Goal: Task Accomplishment & Management: Manage account settings

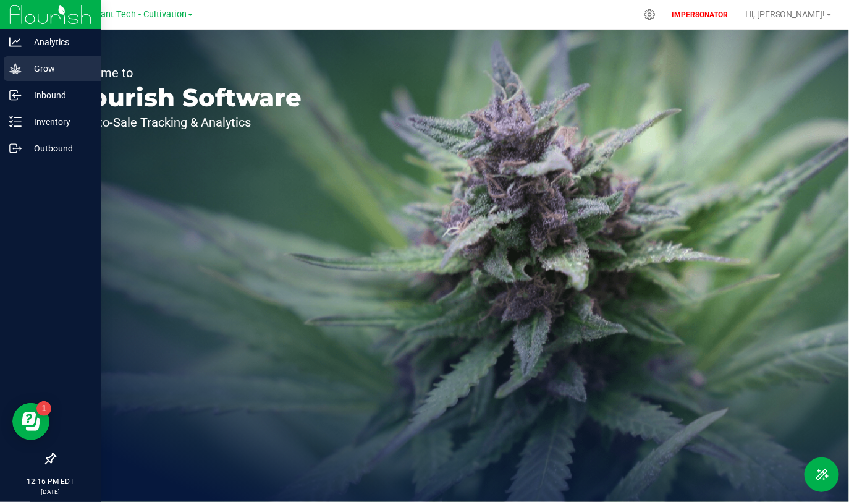
click at [22, 71] on p "Grow" at bounding box center [59, 68] width 74 height 15
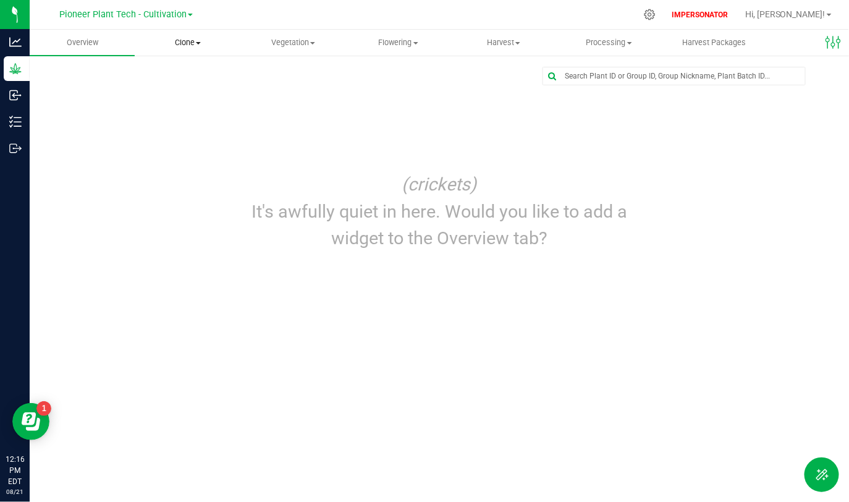
click at [194, 38] on span "Clone" at bounding box center [187, 42] width 104 height 11
click at [179, 88] on span "Cloning groups" at bounding box center [181, 89] width 93 height 11
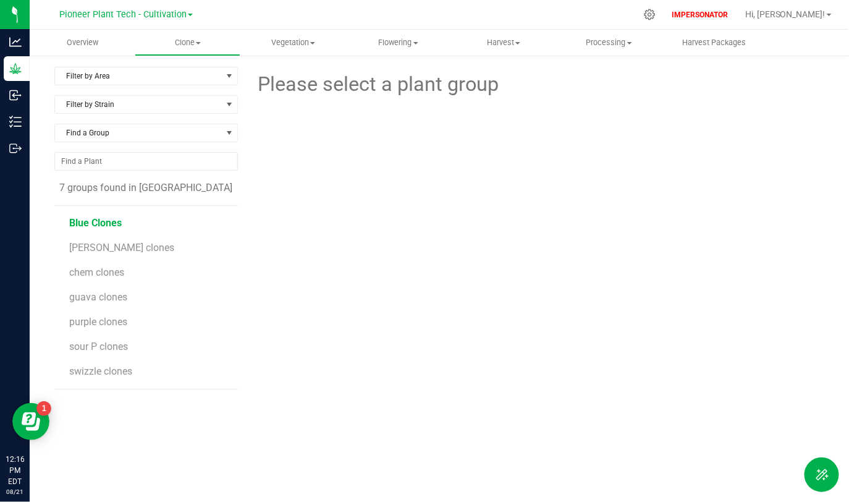
click at [104, 222] on span "Blue Clones" at bounding box center [95, 223] width 53 height 12
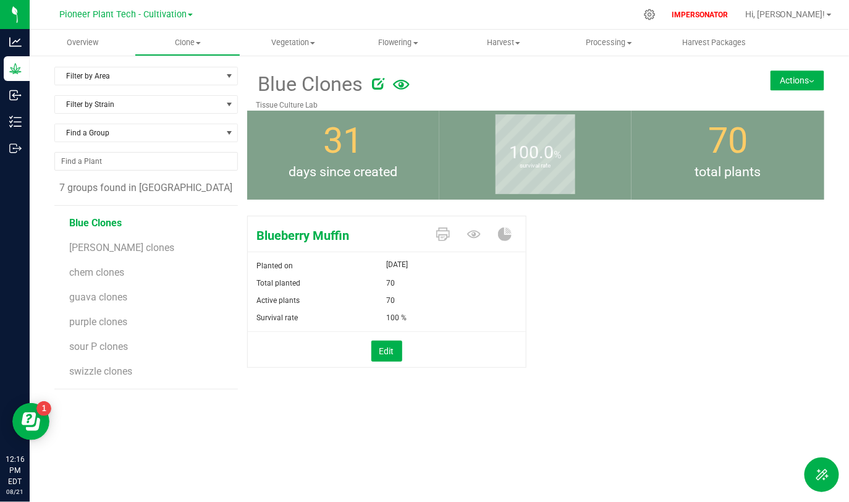
drag, startPoint x: 366, startPoint y: 265, endPoint x: 491, endPoint y: 266, distance: 124.8
click at [491, 266] on div "Planted on [DATE]" at bounding box center [387, 265] width 278 height 17
click at [491, 266] on div "[DATE]" at bounding box center [456, 264] width 139 height 15
click at [111, 247] on span "[PERSON_NAME] clones" at bounding box center [122, 248] width 106 height 12
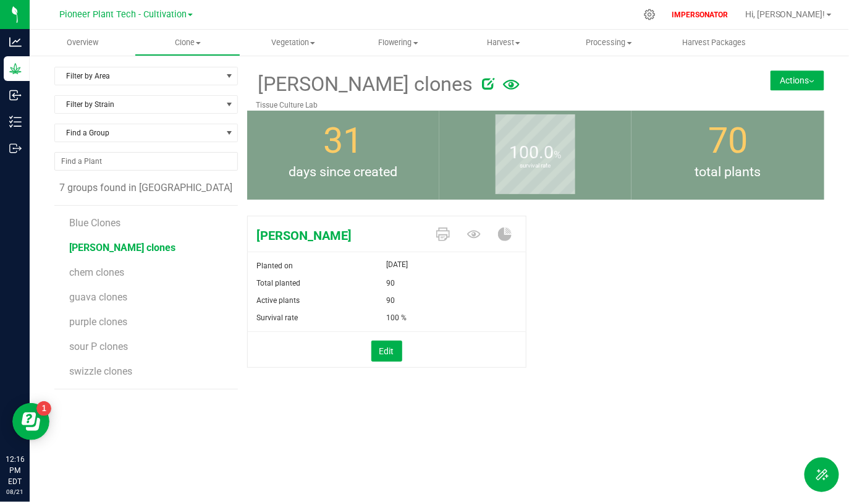
click at [111, 264] on li "chem clones" at bounding box center [148, 267] width 159 height 25
click at [111, 280] on li "guava clones" at bounding box center [148, 292] width 159 height 25
click at [117, 273] on span "chem clones" at bounding box center [97, 272] width 56 height 12
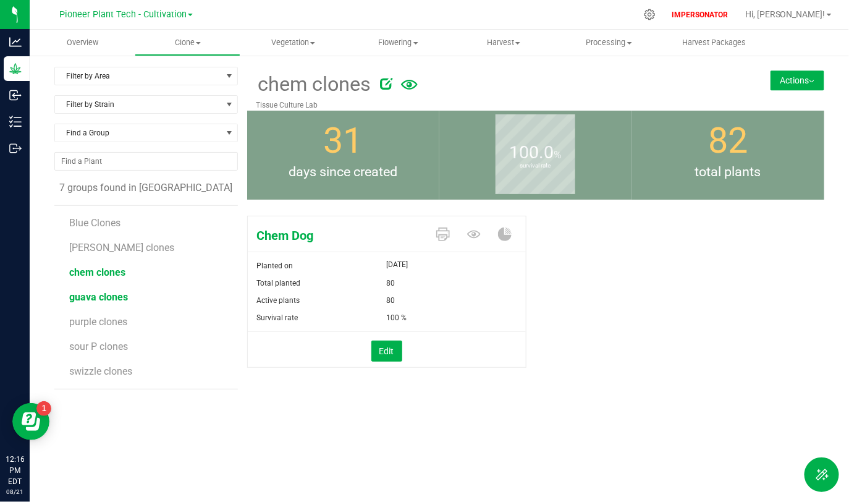
click at [113, 295] on span "guava clones" at bounding box center [98, 297] width 59 height 12
click at [113, 321] on span "purple clones" at bounding box center [99, 322] width 60 height 12
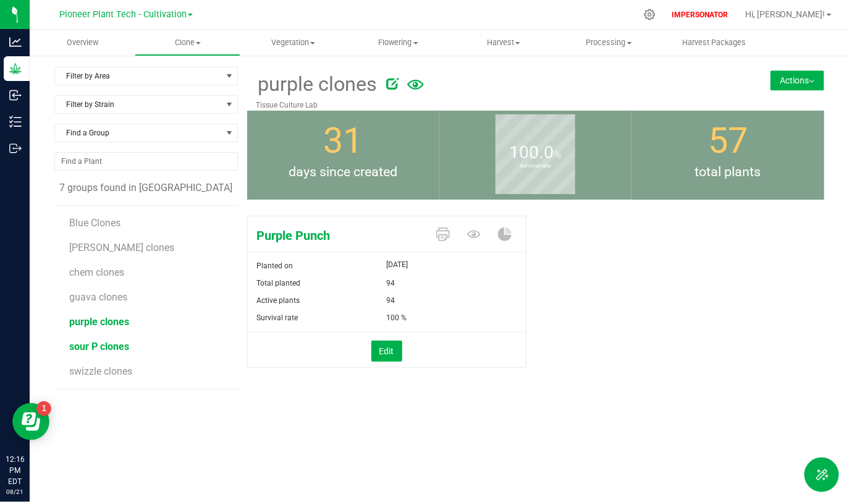
click at [110, 347] on span "sour P clones" at bounding box center [99, 347] width 60 height 12
click at [111, 368] on span "swizzle clones" at bounding box center [101, 371] width 64 height 12
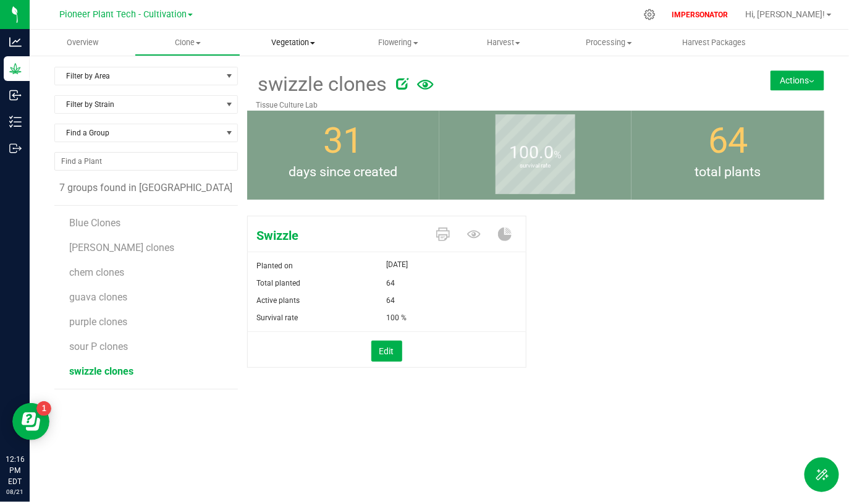
click at [289, 37] on span "Vegetation" at bounding box center [293, 42] width 104 height 11
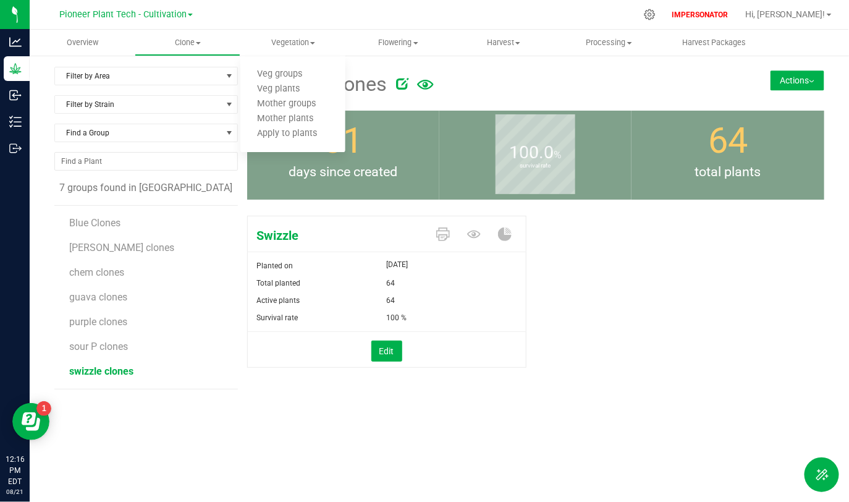
click at [34, 121] on div "Filter by Area Filter by Area All Greenhouse 1 - [GEOGRAPHIC_DATA] 2 - [GEOGRAP…" at bounding box center [439, 252] width 819 height 396
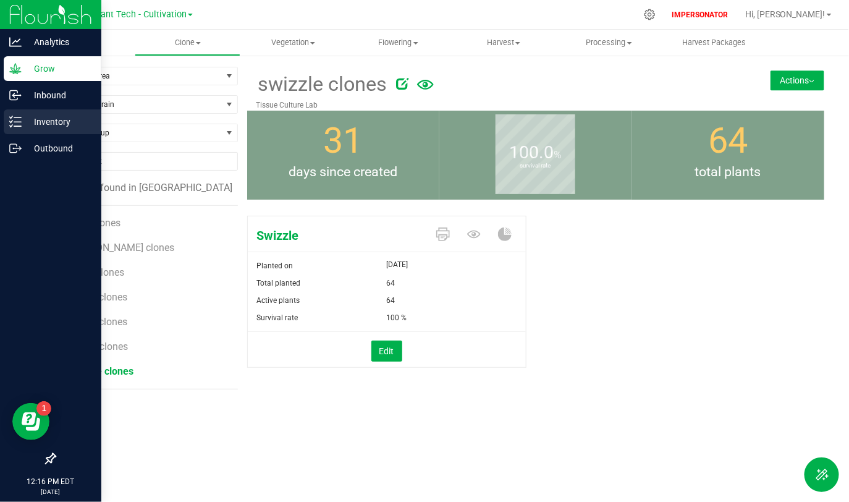
click at [23, 121] on p "Inventory" at bounding box center [59, 121] width 74 height 15
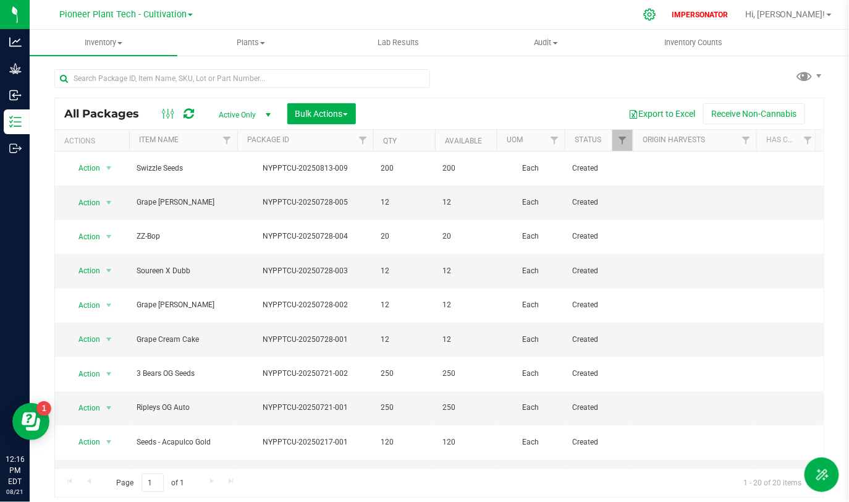
click at [656, 19] on icon at bounding box center [649, 14] width 13 height 13
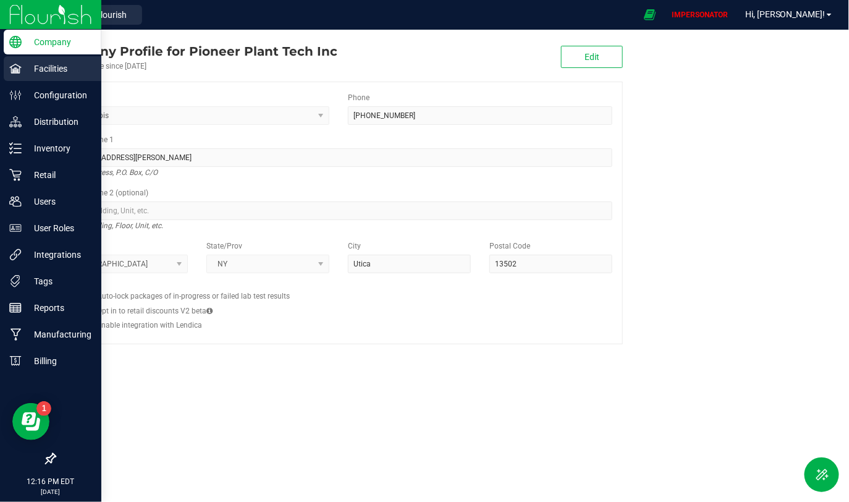
click at [12, 72] on icon at bounding box center [15, 68] width 12 height 9
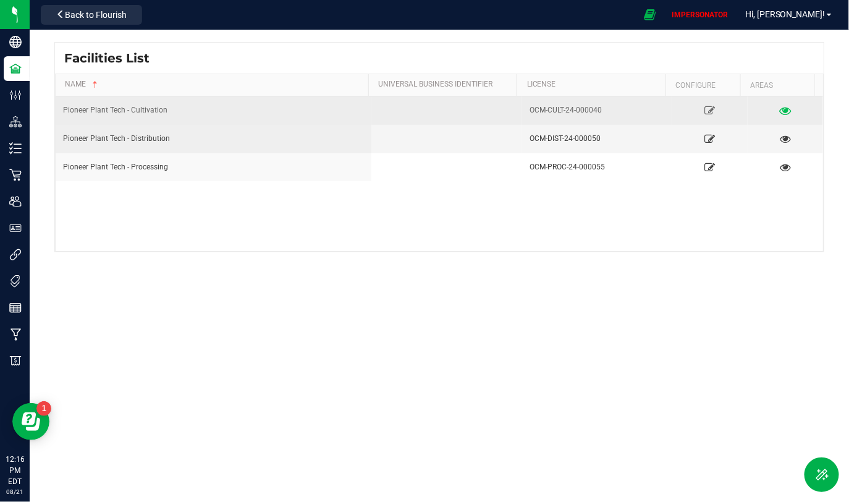
click at [780, 109] on icon at bounding box center [786, 110] width 12 height 9
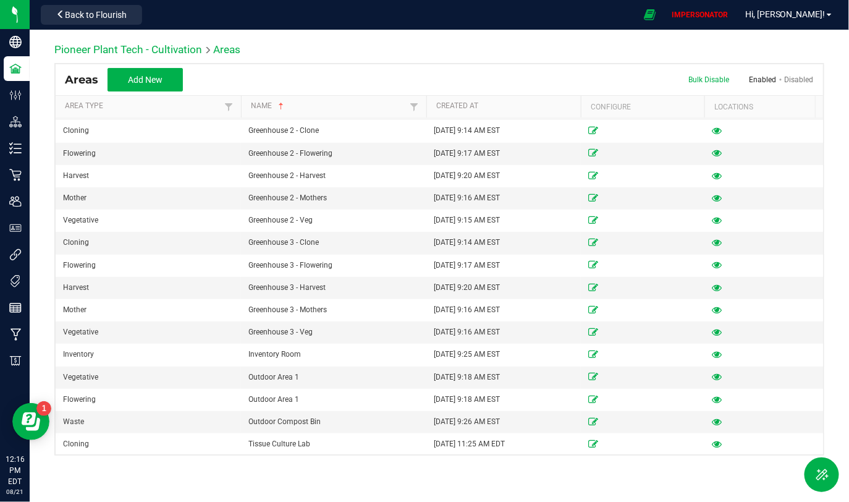
scroll to position [185, 0]
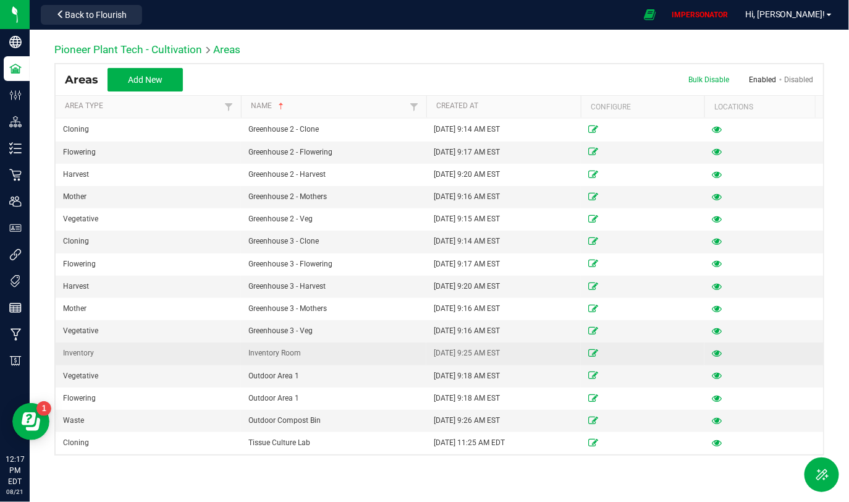
drag, startPoint x: 242, startPoint y: 343, endPoint x: 341, endPoint y: 345, distance: 98.9
click at [341, 345] on td "Inventory Room" at bounding box center [333, 353] width 185 height 22
click at [341, 347] on div "Inventory Room" at bounding box center [333, 353] width 171 height 12
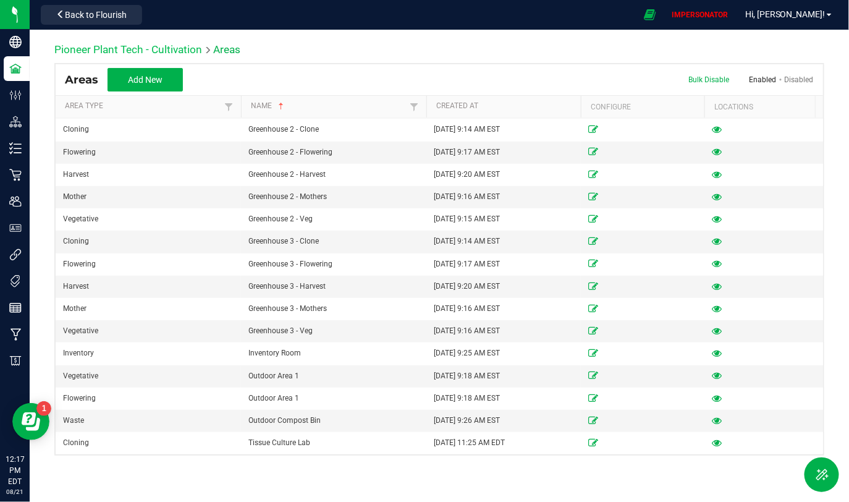
click at [167, 45] on link "Pioneer Plant Tech - Cultivation" at bounding box center [128, 49] width 148 height 12
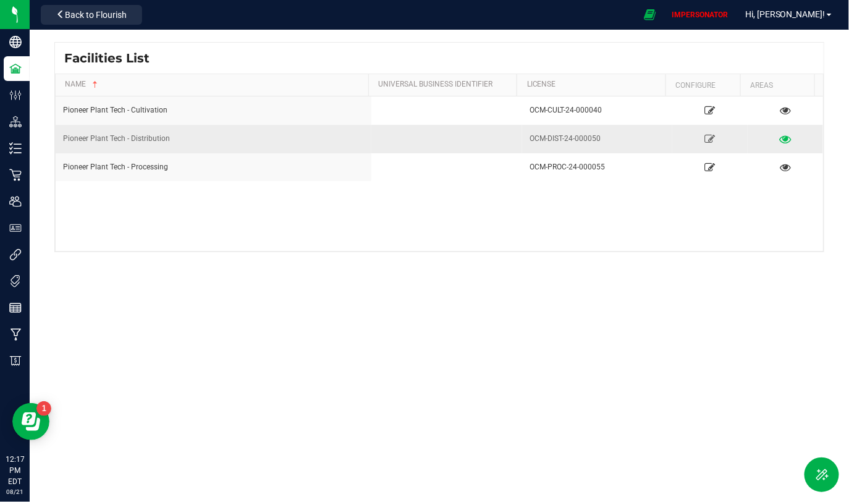
click at [786, 143] on link at bounding box center [785, 139] width 67 height 20
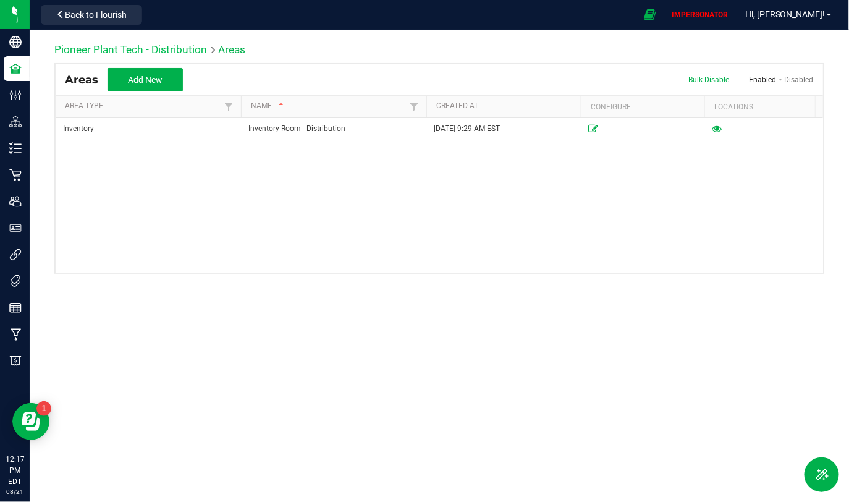
click at [172, 51] on link "Pioneer Plant Tech - Distribution" at bounding box center [130, 49] width 153 height 12
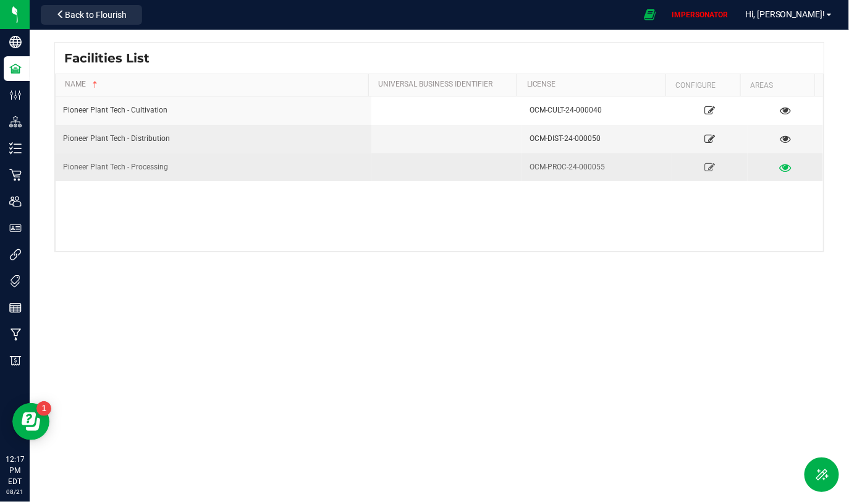
click at [776, 172] on link at bounding box center [785, 167] width 67 height 20
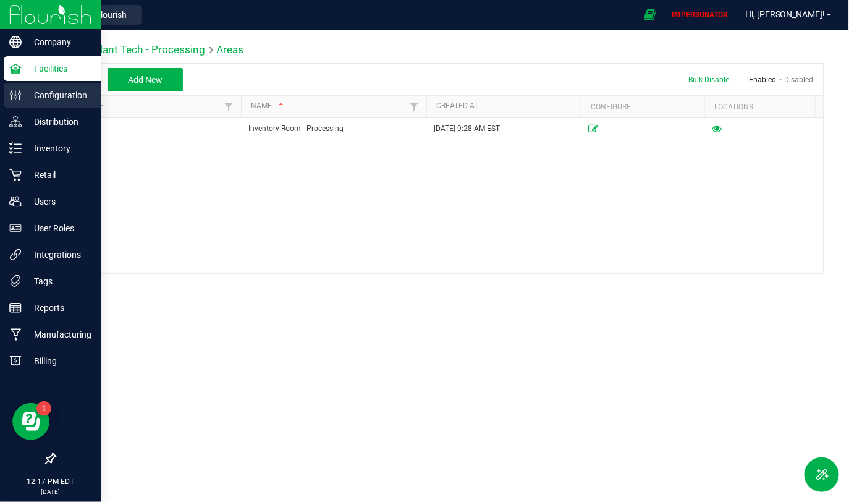
click at [59, 88] on p "Configuration" at bounding box center [59, 95] width 74 height 15
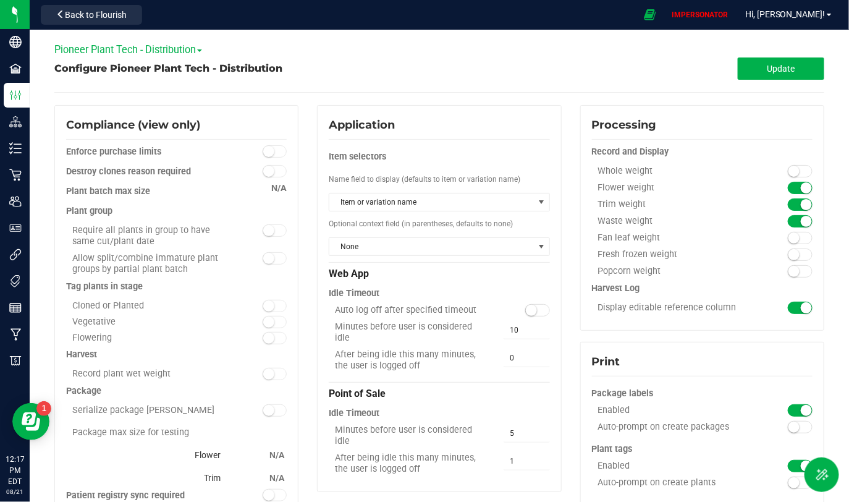
click at [132, 46] on span "Pioneer Plant Tech - Distribution" at bounding box center [128, 50] width 148 height 12
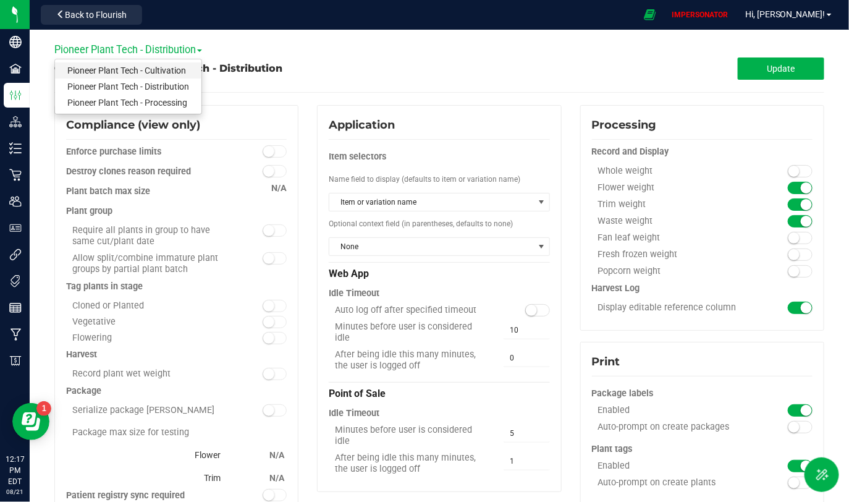
click at [126, 70] on link "Pioneer Plant Tech - Cultivation" at bounding box center [128, 70] width 146 height 16
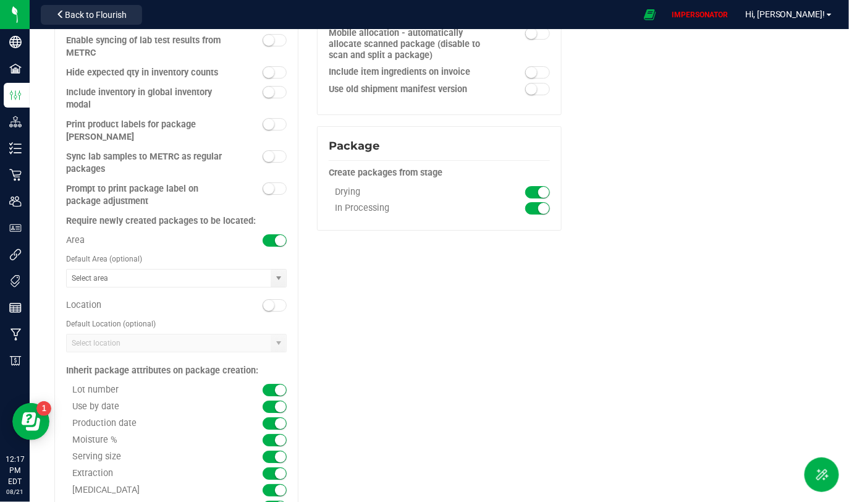
scroll to position [1298, 0]
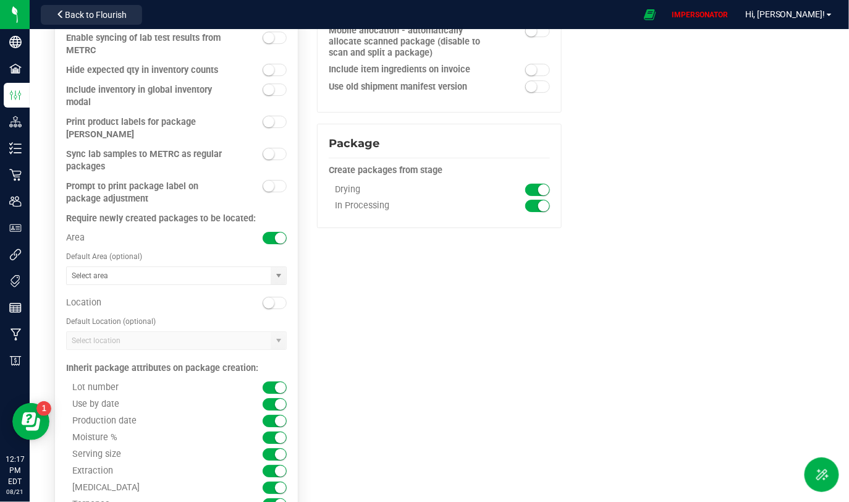
drag, startPoint x: 87, startPoint y: 203, endPoint x: 265, endPoint y: 214, distance: 178.3
click at [265, 214] on div "Require newly created packages to be located: Area Default Area (optional) Loca…" at bounding box center [176, 282] width 221 height 138
click at [263, 213] on div "Require newly created packages to be located:" at bounding box center [176, 219] width 221 height 12
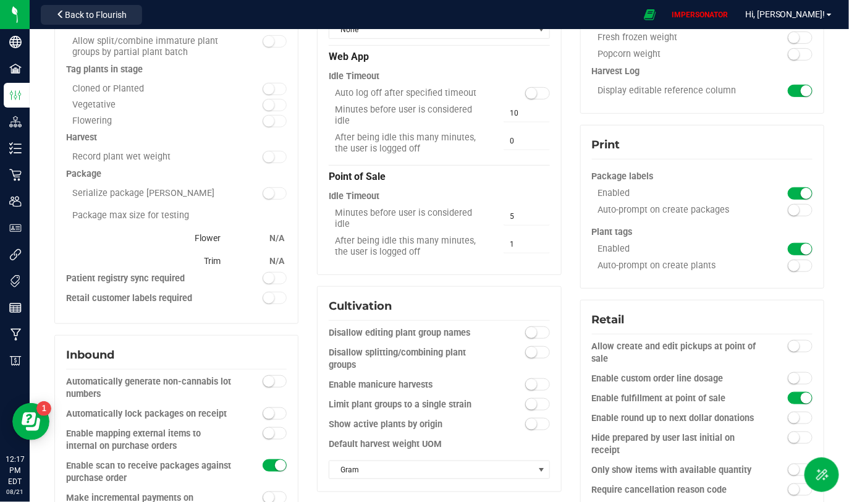
scroll to position [0, 0]
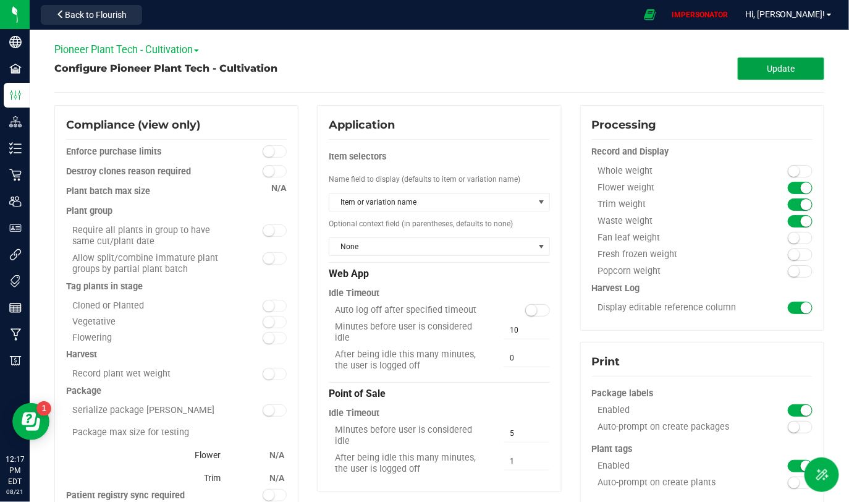
click at [773, 66] on span "Update" at bounding box center [782, 69] width 28 height 10
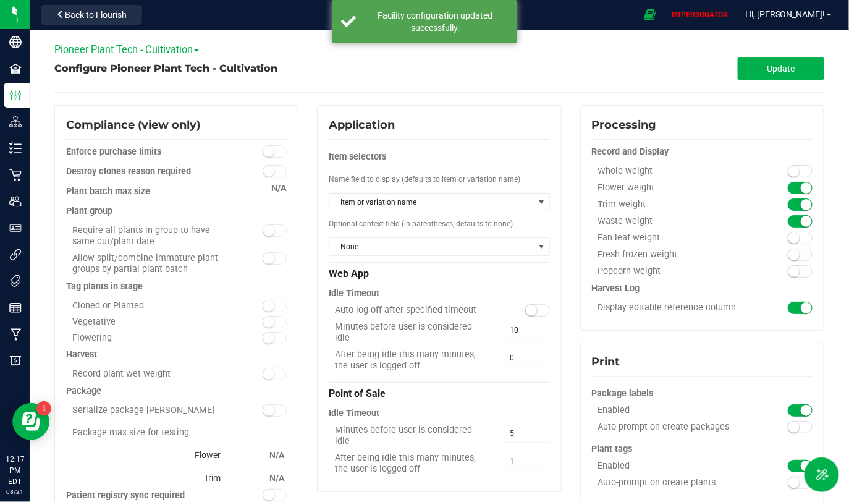
click at [135, 50] on span "Pioneer Plant Tech - Cultivation" at bounding box center [126, 50] width 145 height 12
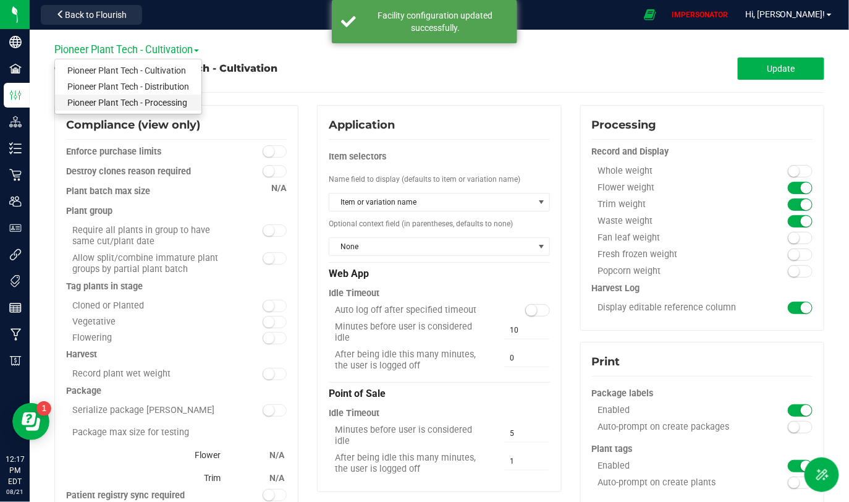
click at [131, 95] on link "Pioneer Plant Tech - Processing" at bounding box center [128, 103] width 146 height 16
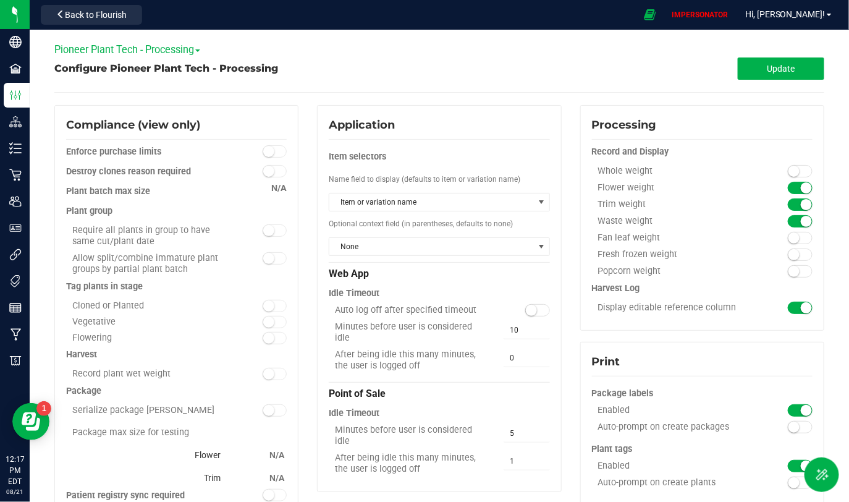
click at [169, 59] on div "Configure Pioneer Plant Tech - Processing Update" at bounding box center [439, 68] width 770 height 22
click at [178, 46] on span "Pioneer Plant Tech - Processing" at bounding box center [127, 50] width 146 height 12
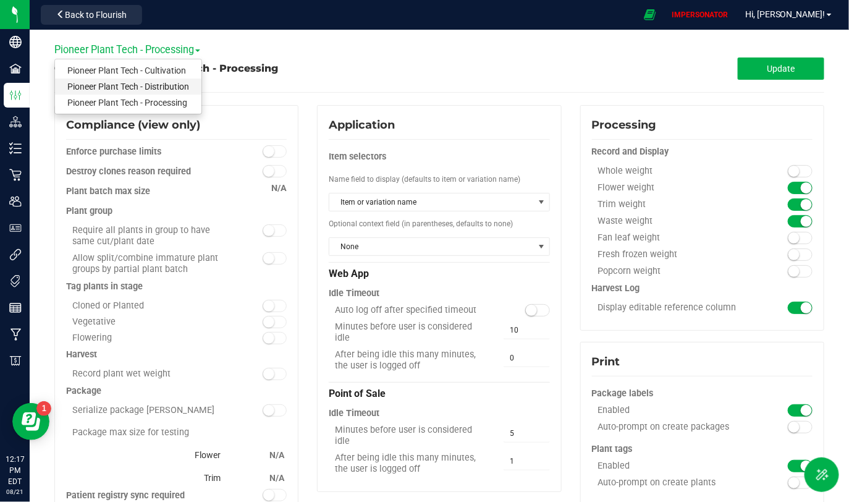
click at [177, 87] on link "Pioneer Plant Tech - Distribution" at bounding box center [128, 86] width 146 height 16
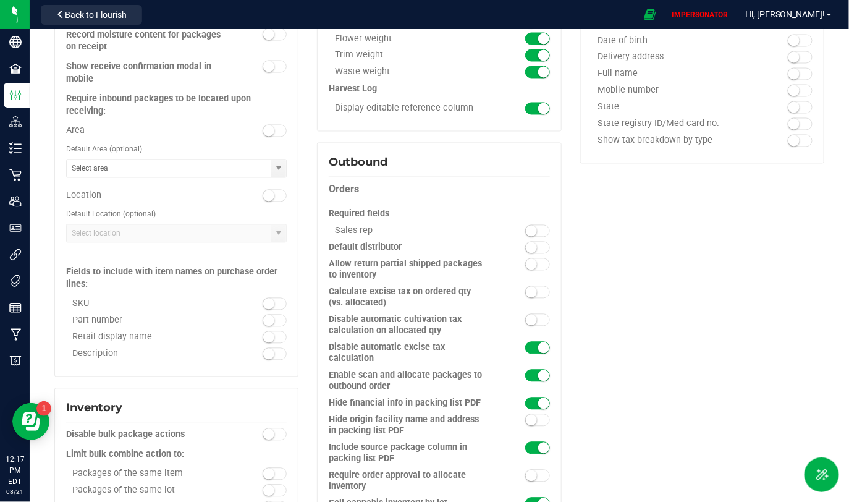
scroll to position [696, 0]
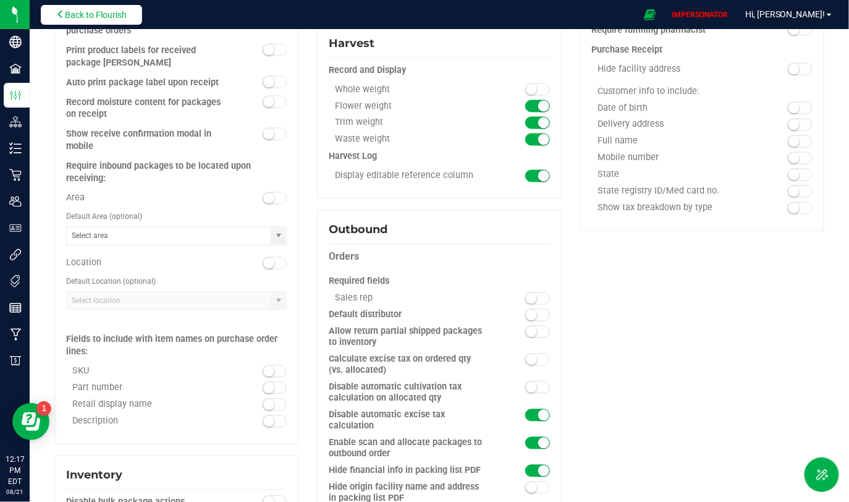
click at [82, 14] on span "Back to Flourish" at bounding box center [96, 15] width 62 height 10
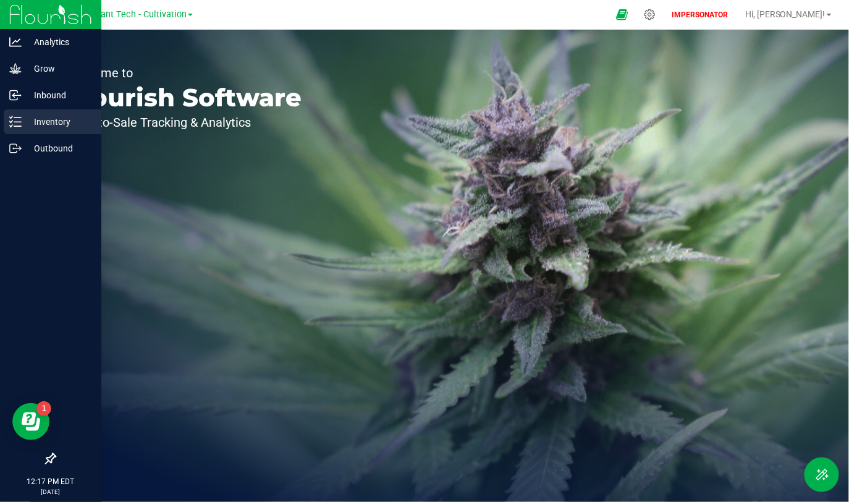
click at [56, 122] on p "Inventory" at bounding box center [59, 121] width 74 height 15
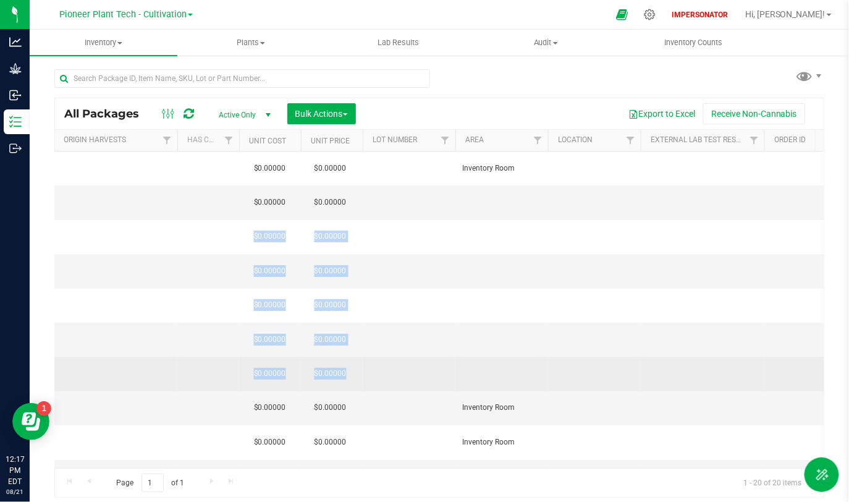
drag, startPoint x: 460, startPoint y: 194, endPoint x: 467, endPoint y: 339, distance: 144.8
click at [467, 357] on td at bounding box center [501, 374] width 93 height 34
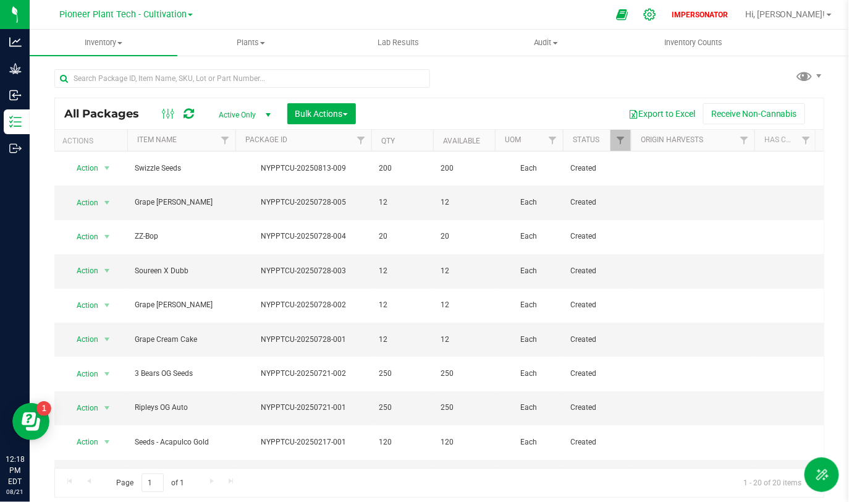
click at [656, 12] on icon at bounding box center [649, 14] width 13 height 13
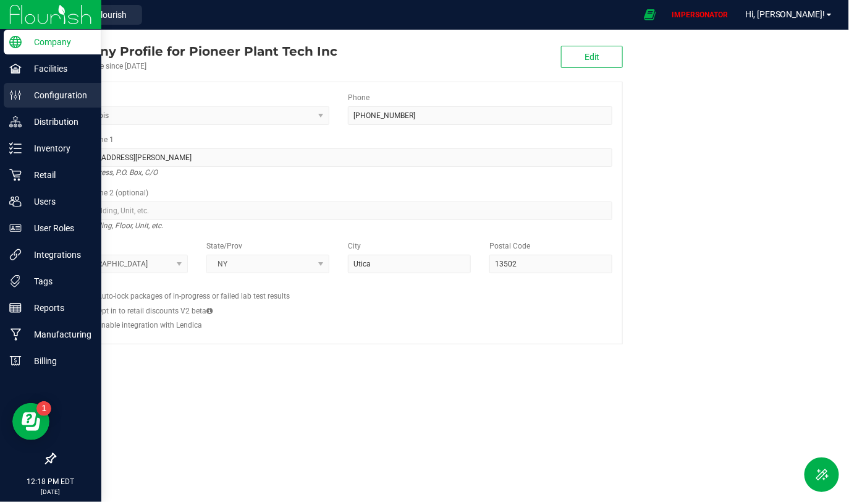
click at [40, 97] on p "Configuration" at bounding box center [59, 95] width 74 height 15
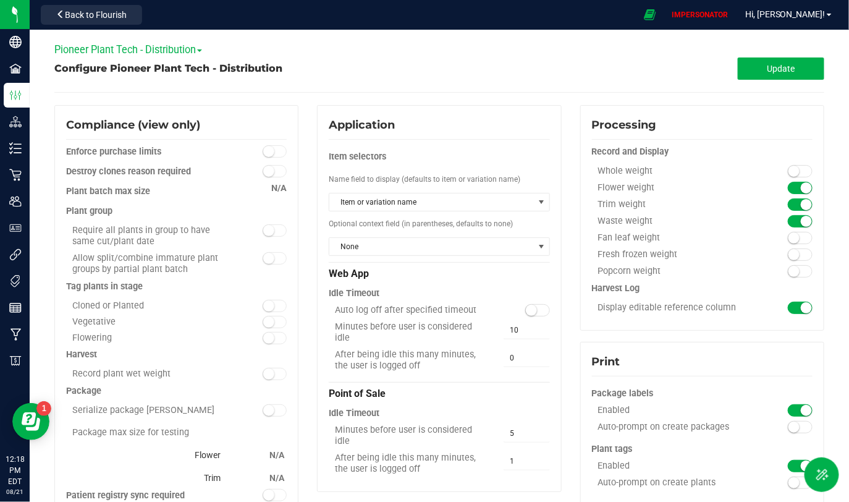
click at [185, 53] on span "Pioneer Plant Tech - Distribution" at bounding box center [128, 50] width 148 height 12
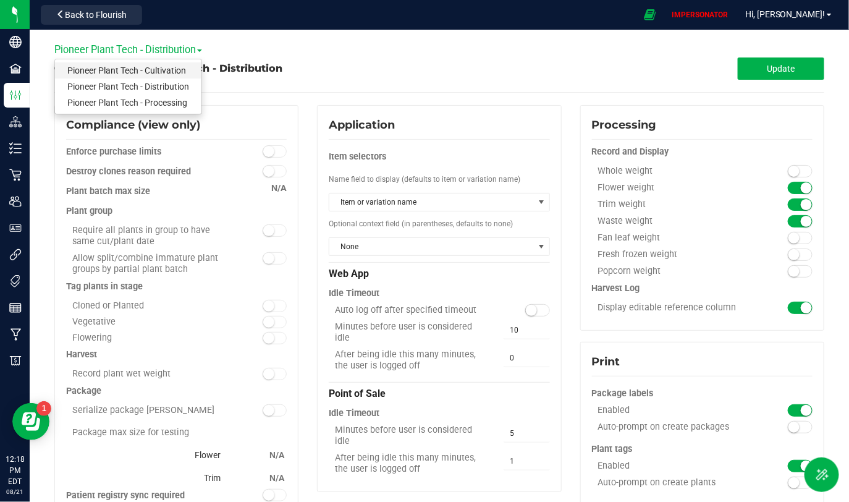
click at [178, 73] on link "Pioneer Plant Tech - Cultivation" at bounding box center [128, 70] width 146 height 16
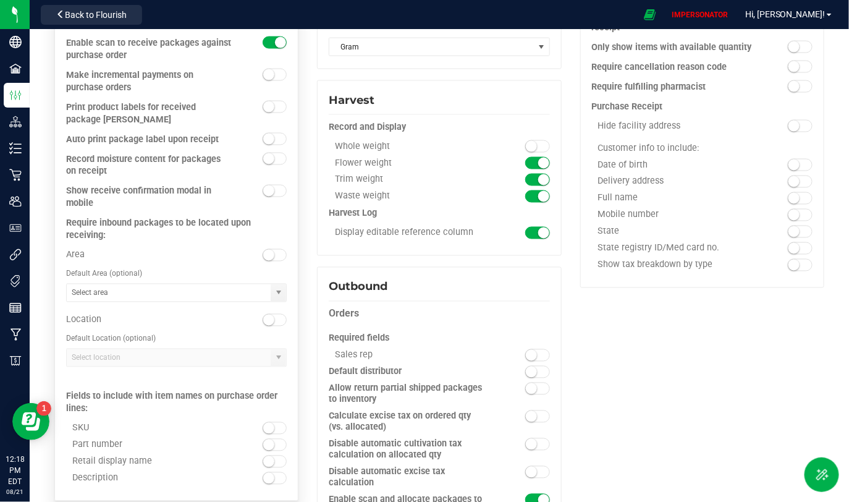
click at [268, 255] on small at bounding box center [268, 255] width 11 height 11
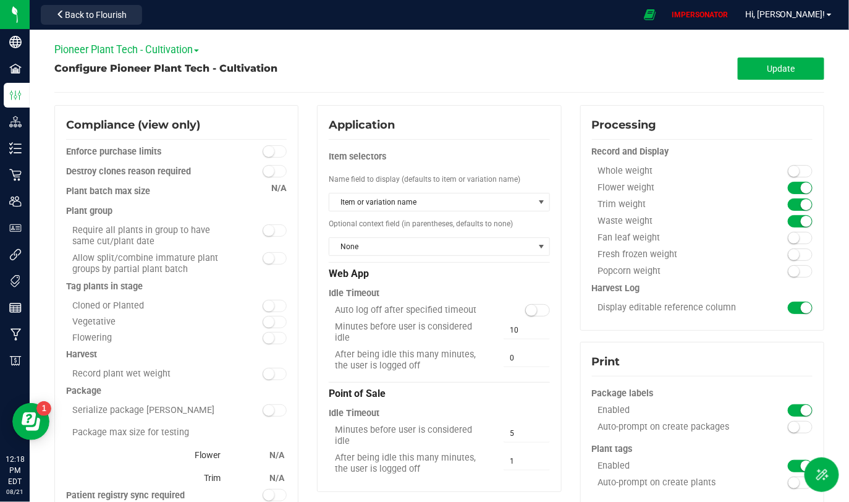
click at [766, 53] on div "Pioneer Plant Tech - Cultivation Pioneer Plant Tech - Cultivation Pioneer Plant…" at bounding box center [439, 49] width 770 height 15
click at [768, 65] on span "Update" at bounding box center [782, 69] width 28 height 10
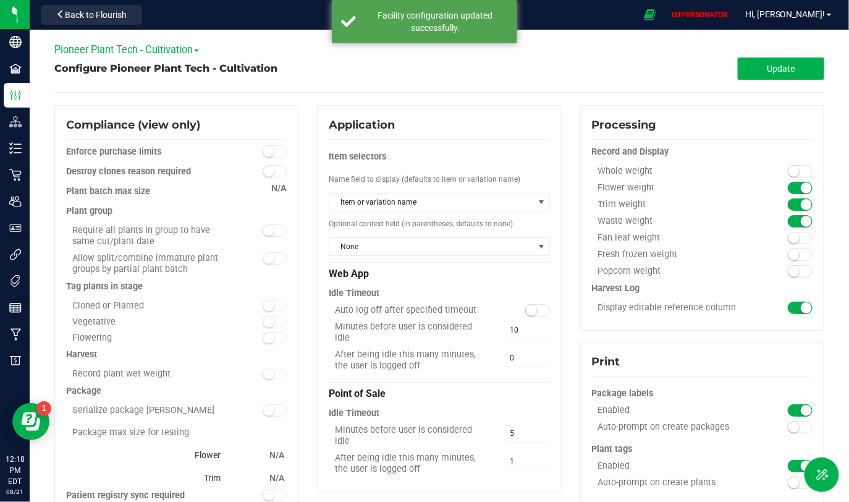
click at [182, 45] on span "Pioneer Plant Tech - Cultivation" at bounding box center [126, 50] width 145 height 12
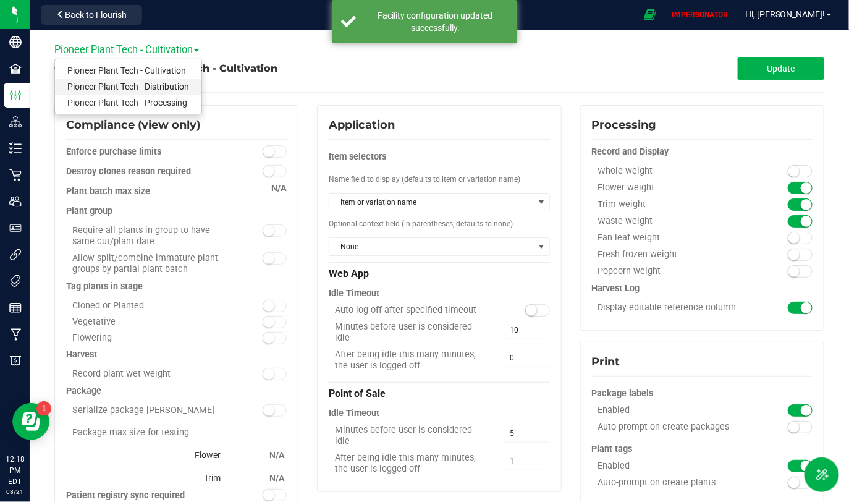
click at [165, 90] on link "Pioneer Plant Tech - Distribution" at bounding box center [128, 86] width 146 height 16
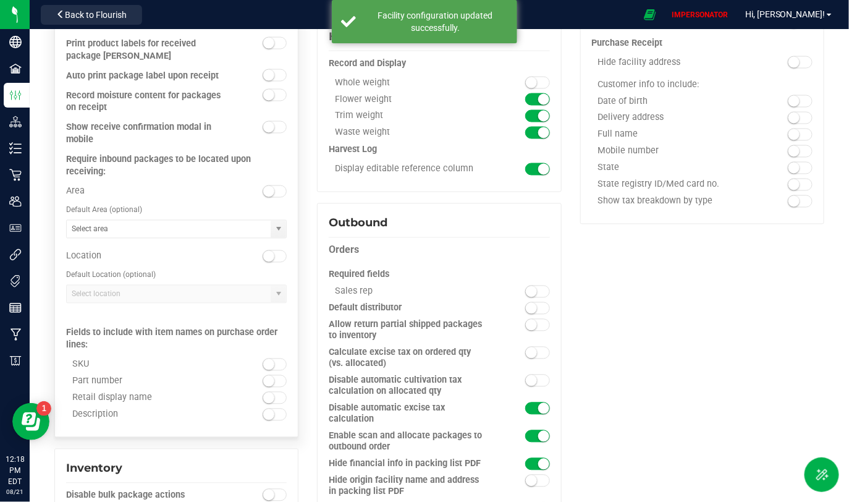
click at [277, 191] on span at bounding box center [275, 191] width 25 height 12
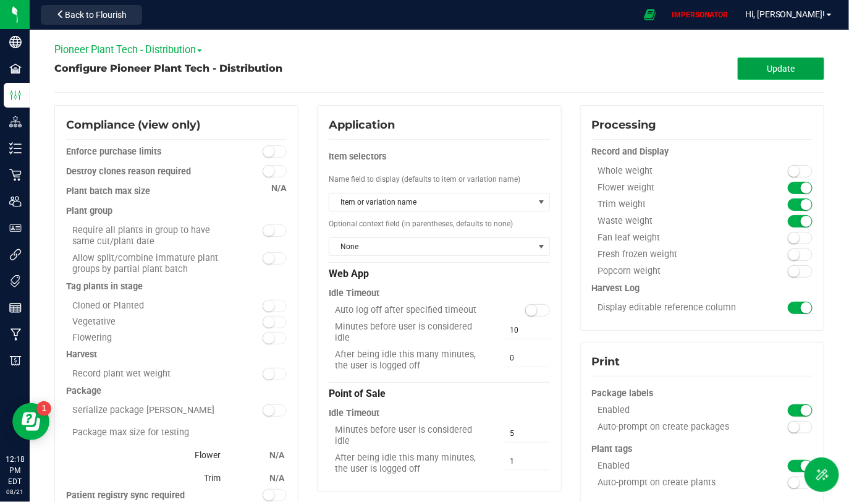
click at [791, 69] on button "Update" at bounding box center [781, 68] width 87 height 22
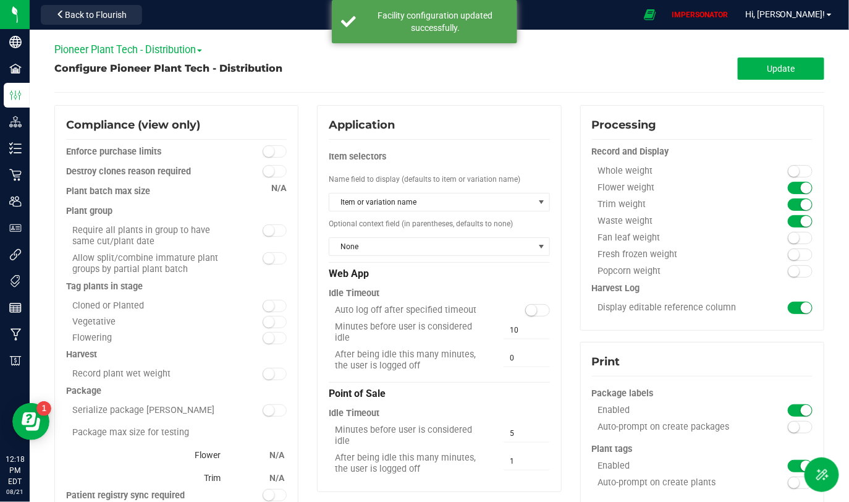
click at [148, 46] on span "Pioneer Plant Tech - Distribution" at bounding box center [128, 50] width 148 height 12
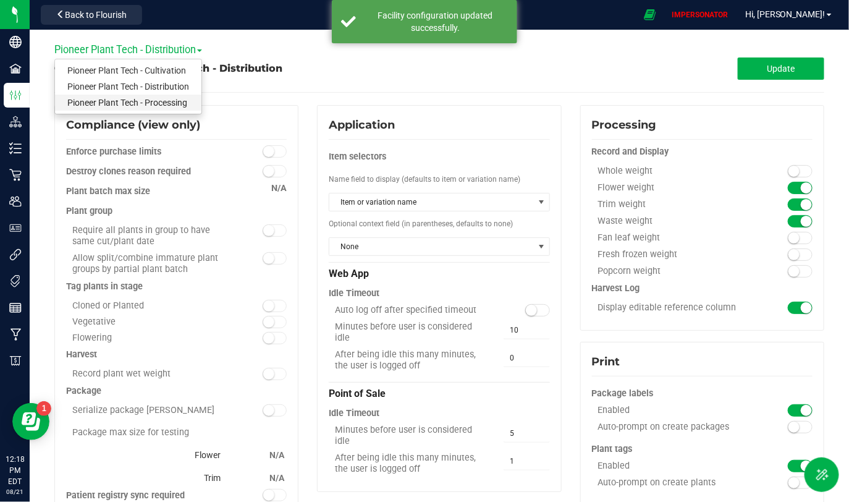
click at [133, 101] on link "Pioneer Plant Tech - Processing" at bounding box center [128, 103] width 146 height 16
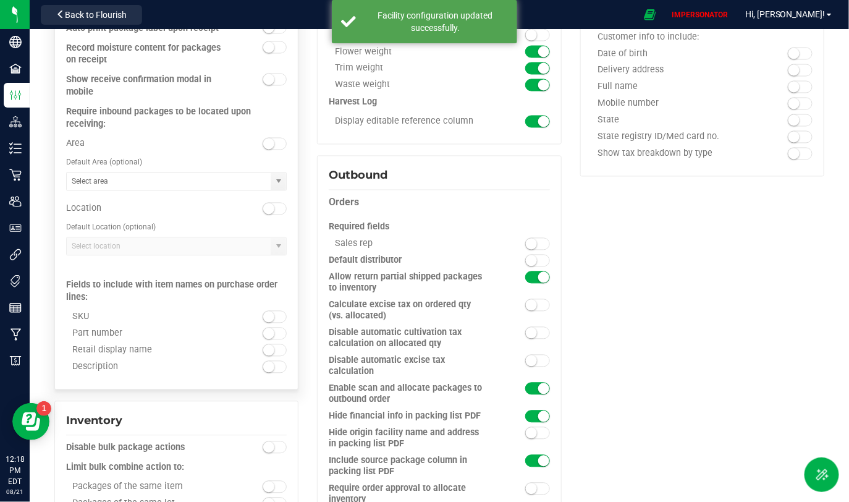
click at [279, 143] on span at bounding box center [275, 144] width 25 height 12
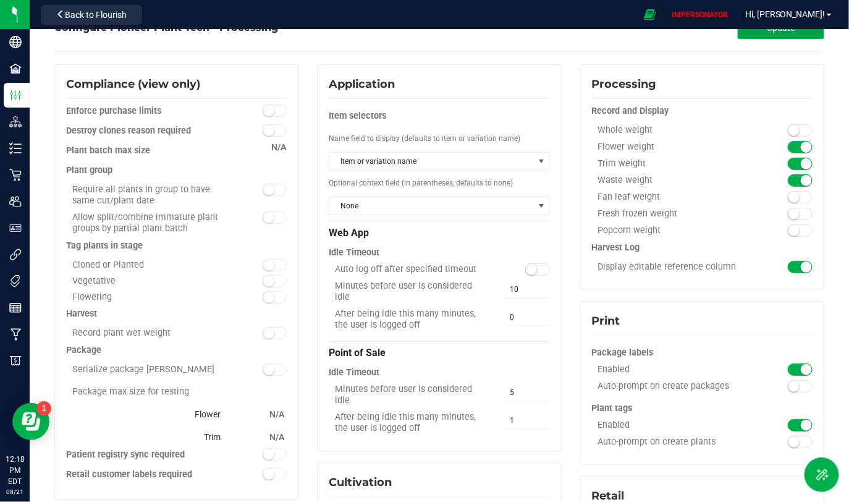
click at [792, 36] on button "Update" at bounding box center [781, 28] width 87 height 22
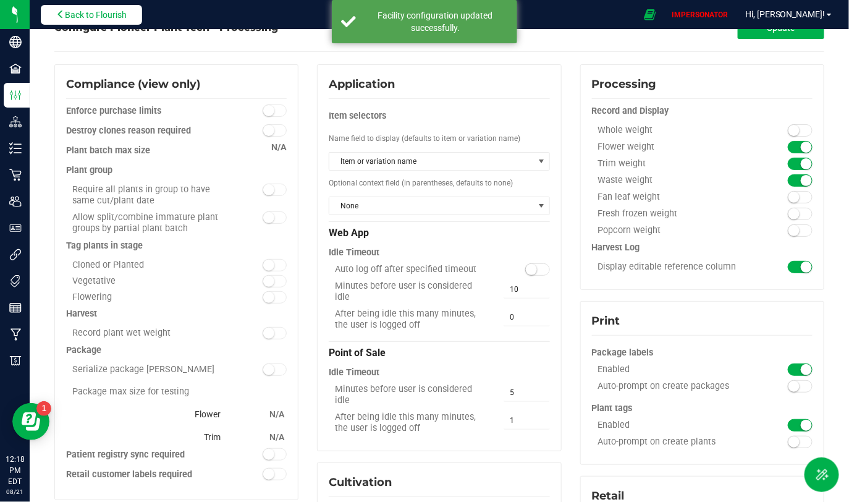
click at [115, 17] on span "Back to Flourish" at bounding box center [96, 15] width 62 height 10
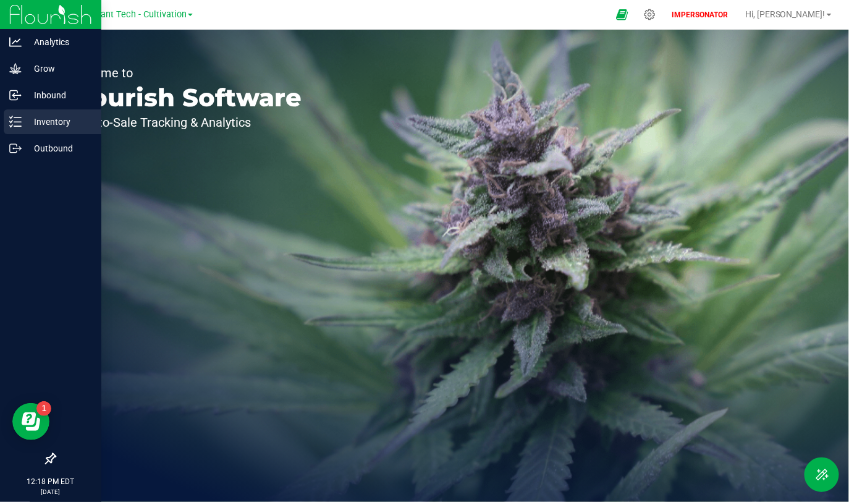
click at [58, 117] on p "Inventory" at bounding box center [59, 121] width 74 height 15
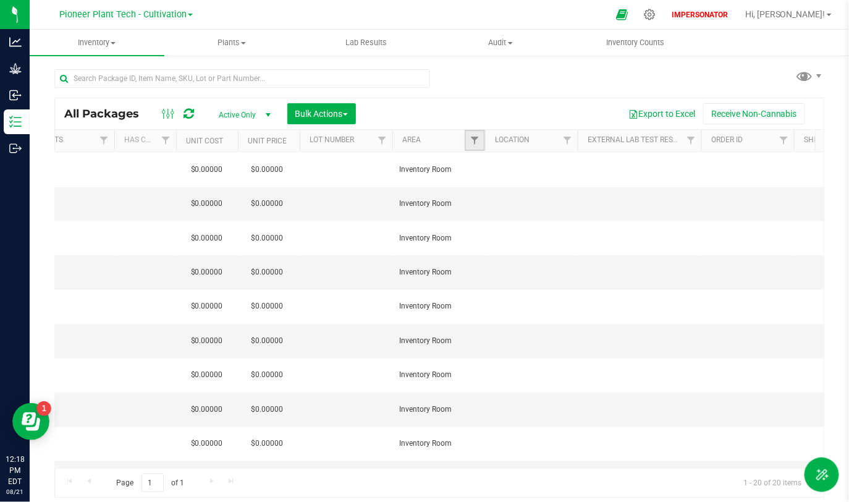
click at [468, 146] on link "Filter" at bounding box center [475, 140] width 20 height 21
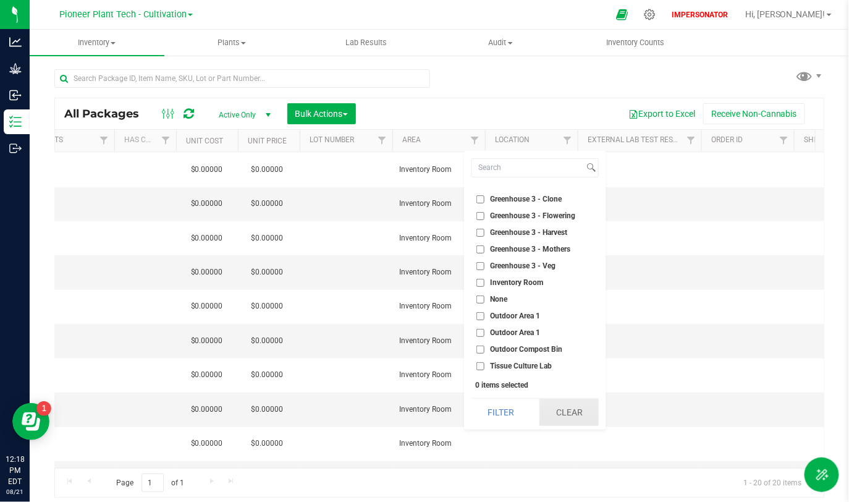
click at [561, 415] on button "Clear" at bounding box center [569, 412] width 59 height 27
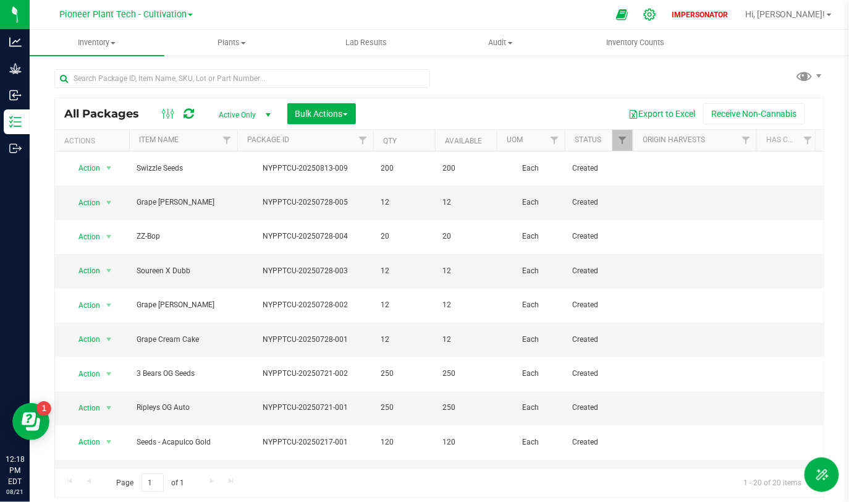
click at [666, 8] on div at bounding box center [650, 14] width 31 height 27
click at [656, 15] on icon at bounding box center [650, 15] width 12 height 12
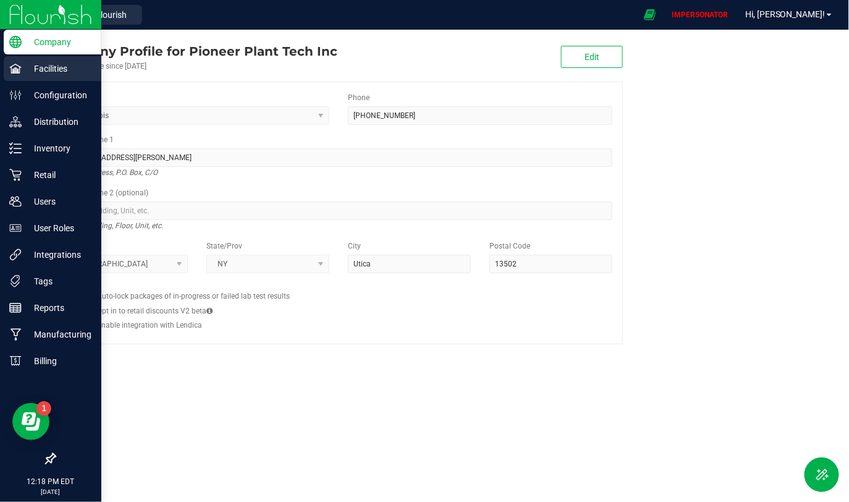
click at [53, 75] on p "Facilities" at bounding box center [59, 68] width 74 height 15
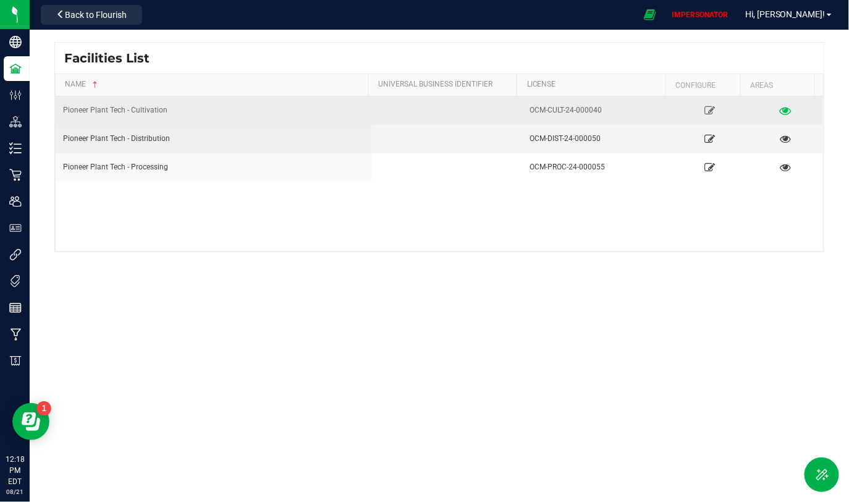
click at [780, 111] on icon at bounding box center [786, 110] width 12 height 9
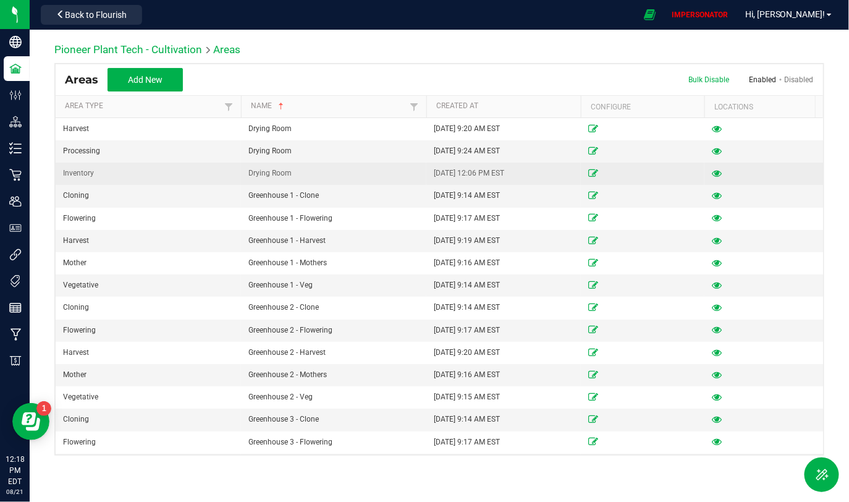
drag, startPoint x: 235, startPoint y: 182, endPoint x: 321, endPoint y: 177, distance: 86.0
click at [321, 177] on tr "Inventory Drying Room [DATE] 12:06 PM EST" at bounding box center [442, 174] width 773 height 22
click at [321, 177] on div "Drying Room" at bounding box center [333, 173] width 171 height 12
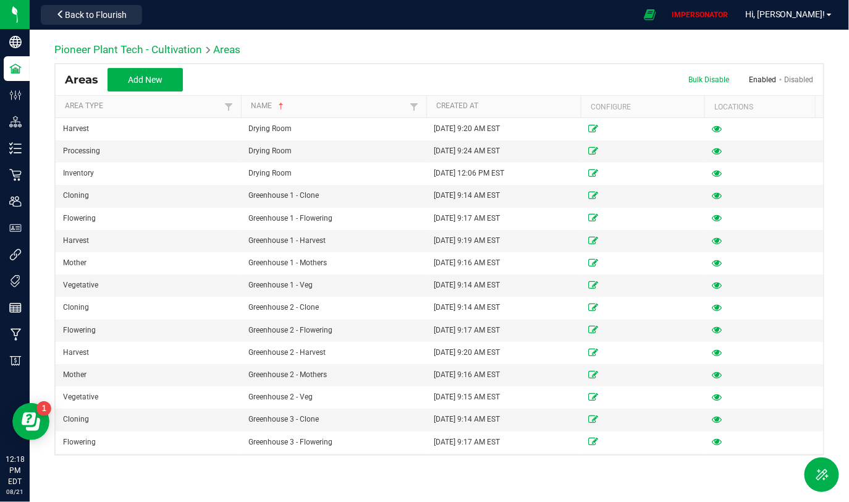
click at [94, 25] on div "Back to Flourish" at bounding box center [91, 14] width 111 height 24
click at [101, 12] on span "Back to Flourish" at bounding box center [96, 15] width 62 height 10
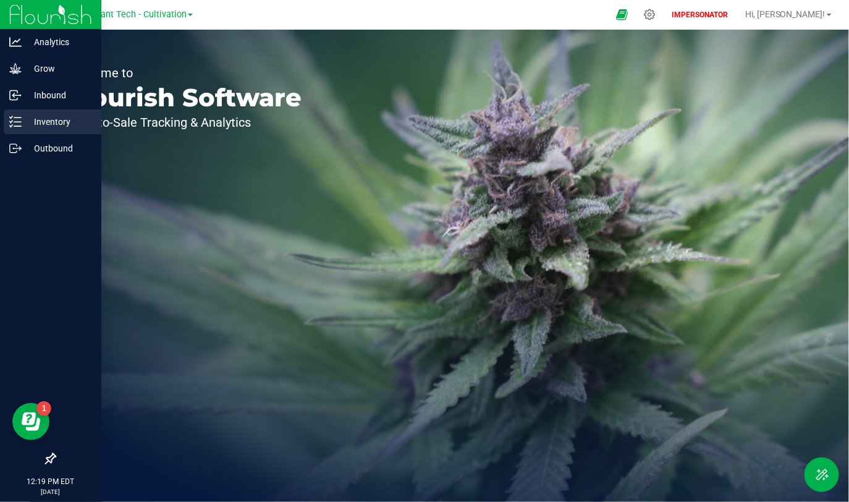
click at [37, 123] on p "Inventory" at bounding box center [59, 121] width 74 height 15
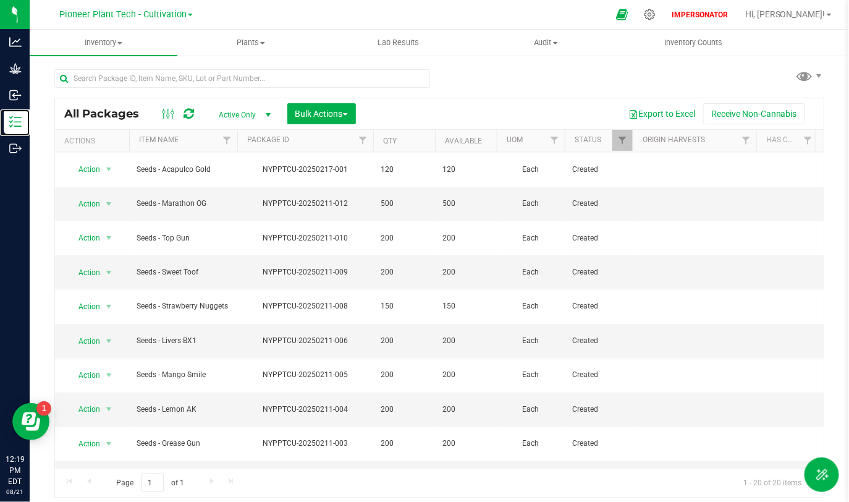
scroll to position [0, 350]
click at [176, 15] on span "Pioneer Plant Tech - Cultivation" at bounding box center [122, 14] width 127 height 11
click at [159, 81] on link "Pioneer Plant Tech - Processing" at bounding box center [126, 76] width 180 height 17
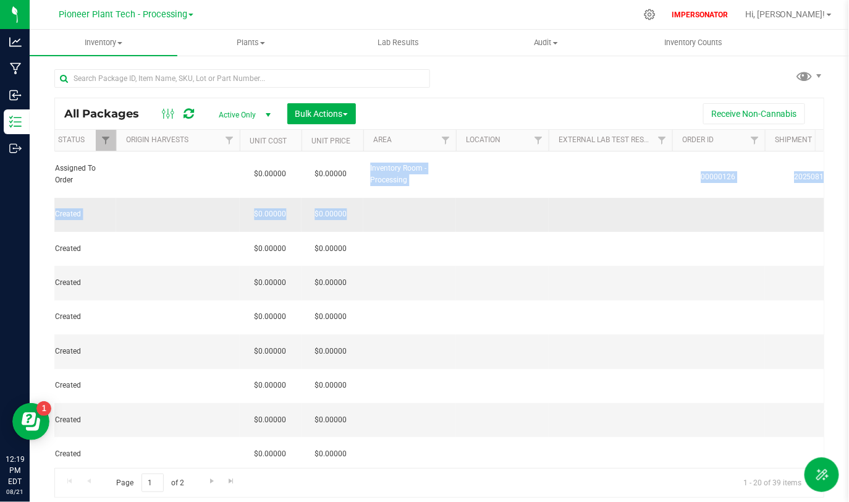
drag, startPoint x: 362, startPoint y: 161, endPoint x: 438, endPoint y: 203, distance: 87.2
click at [438, 203] on td at bounding box center [409, 215] width 93 height 34
click at [373, 206] on td at bounding box center [409, 215] width 93 height 34
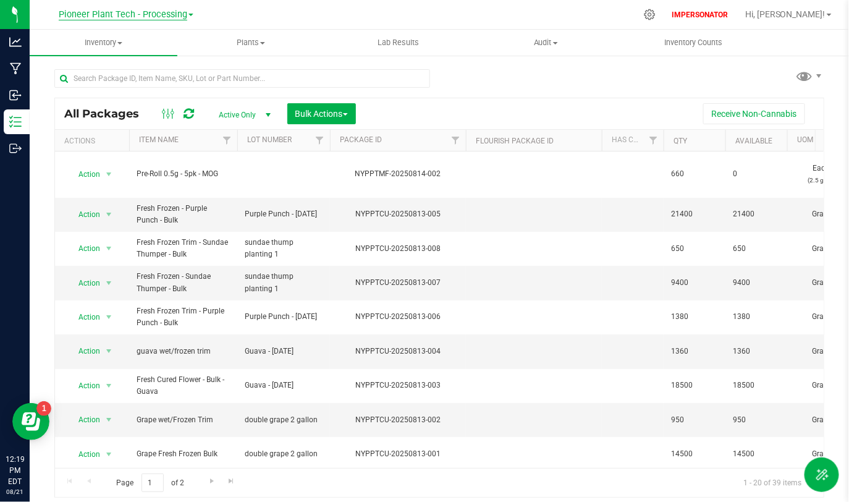
click at [127, 16] on span "Pioneer Plant Tech - Processing" at bounding box center [123, 14] width 129 height 11
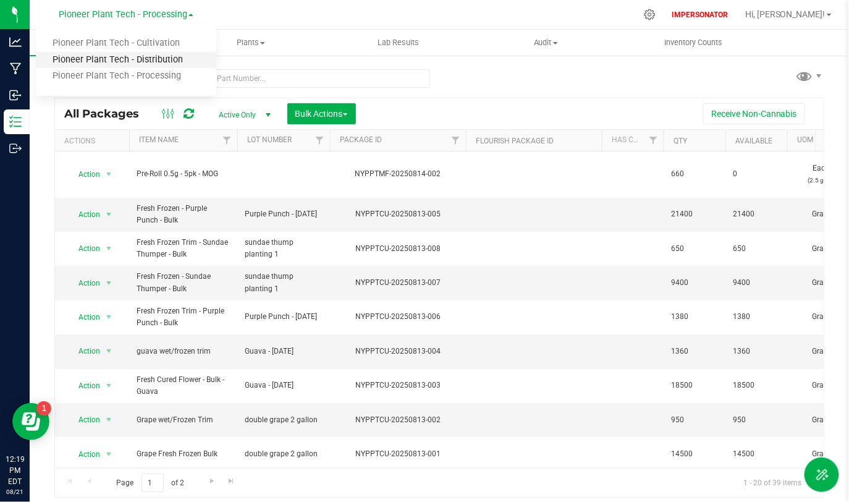
click at [146, 66] on link "Pioneer Plant Tech - Distribution" at bounding box center [126, 60] width 180 height 17
